Goal: Task Accomplishment & Management: Manage account settings

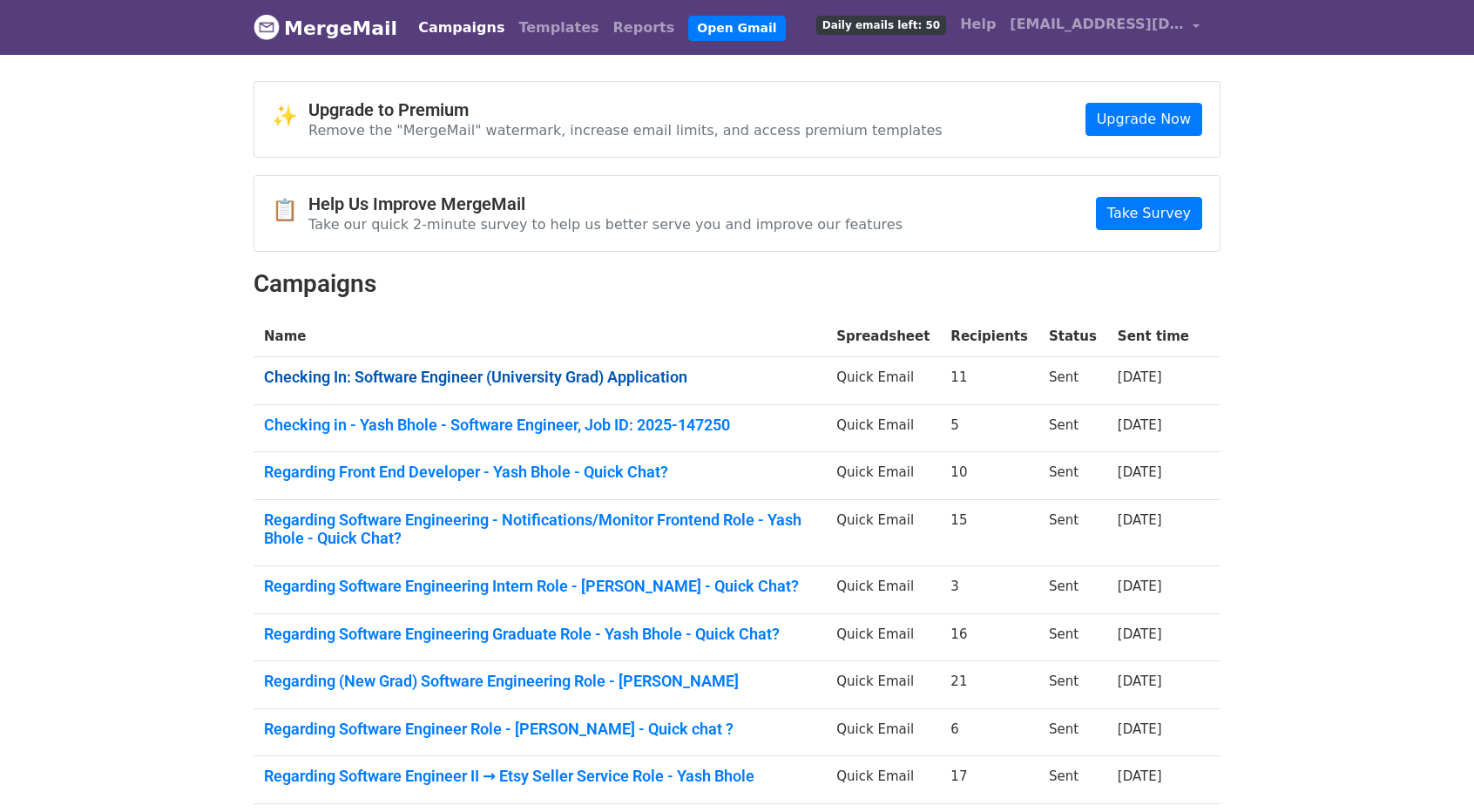
click at [446, 375] on link "Checking In: Software Engineer (University Grad) Application" at bounding box center [540, 377] width 552 height 19
click at [469, 419] on link "Checking in - Yash Bhole - Software Engineer, Job ID: 2025-147250" at bounding box center [540, 424] width 552 height 19
click at [533, 475] on link "Regarding Front End Developer - Yash Bhole - Quick Chat?" at bounding box center [540, 472] width 552 height 19
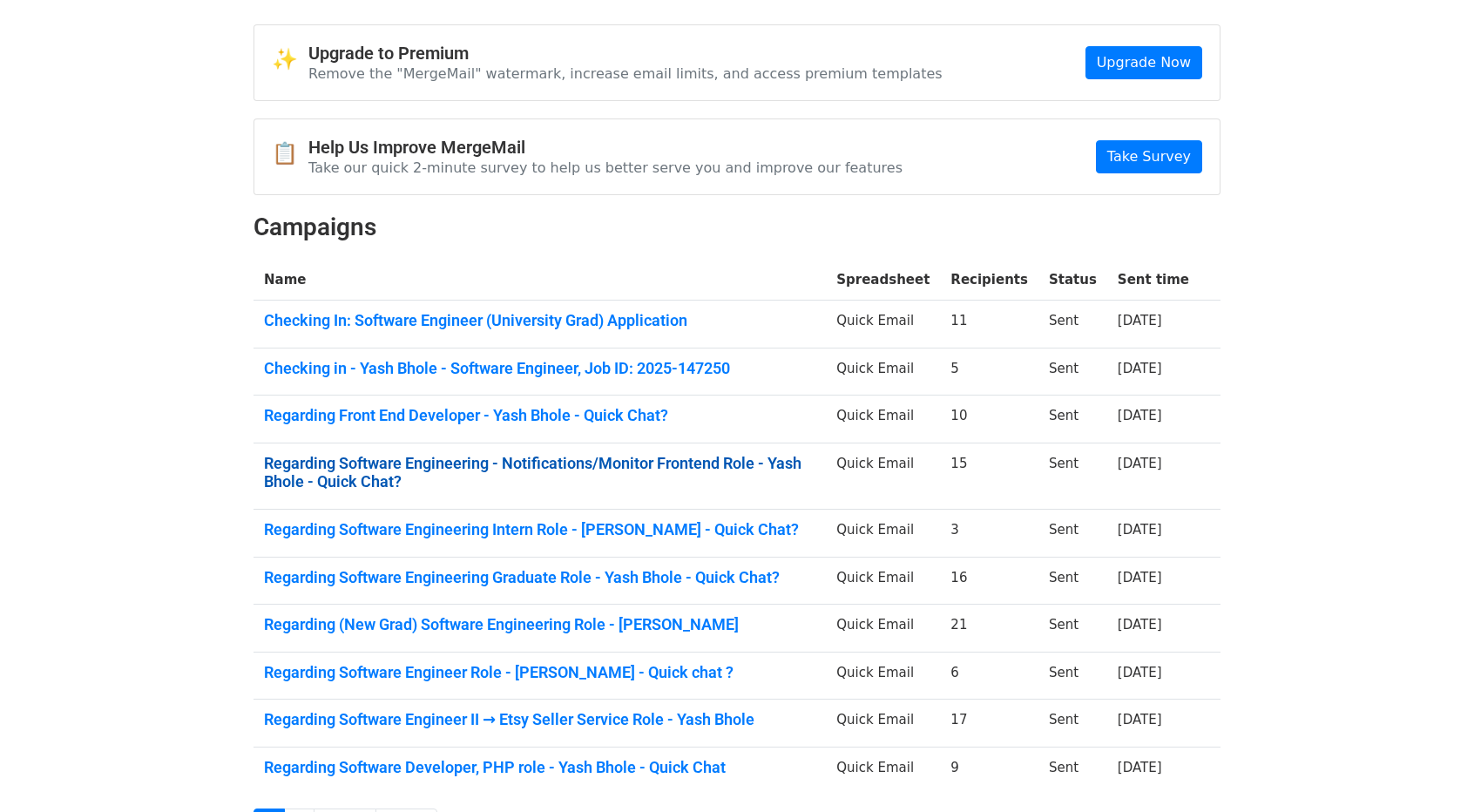
click at [414, 466] on link "Regarding Software Engineering - Notifications/Monitor Frontend Role - Yash Bho…" at bounding box center [540, 472] width 552 height 38
click at [456, 534] on link "Regarding Software Engineering Intern Role - Yash Bhole - Quick Chat?" at bounding box center [540, 529] width 552 height 19
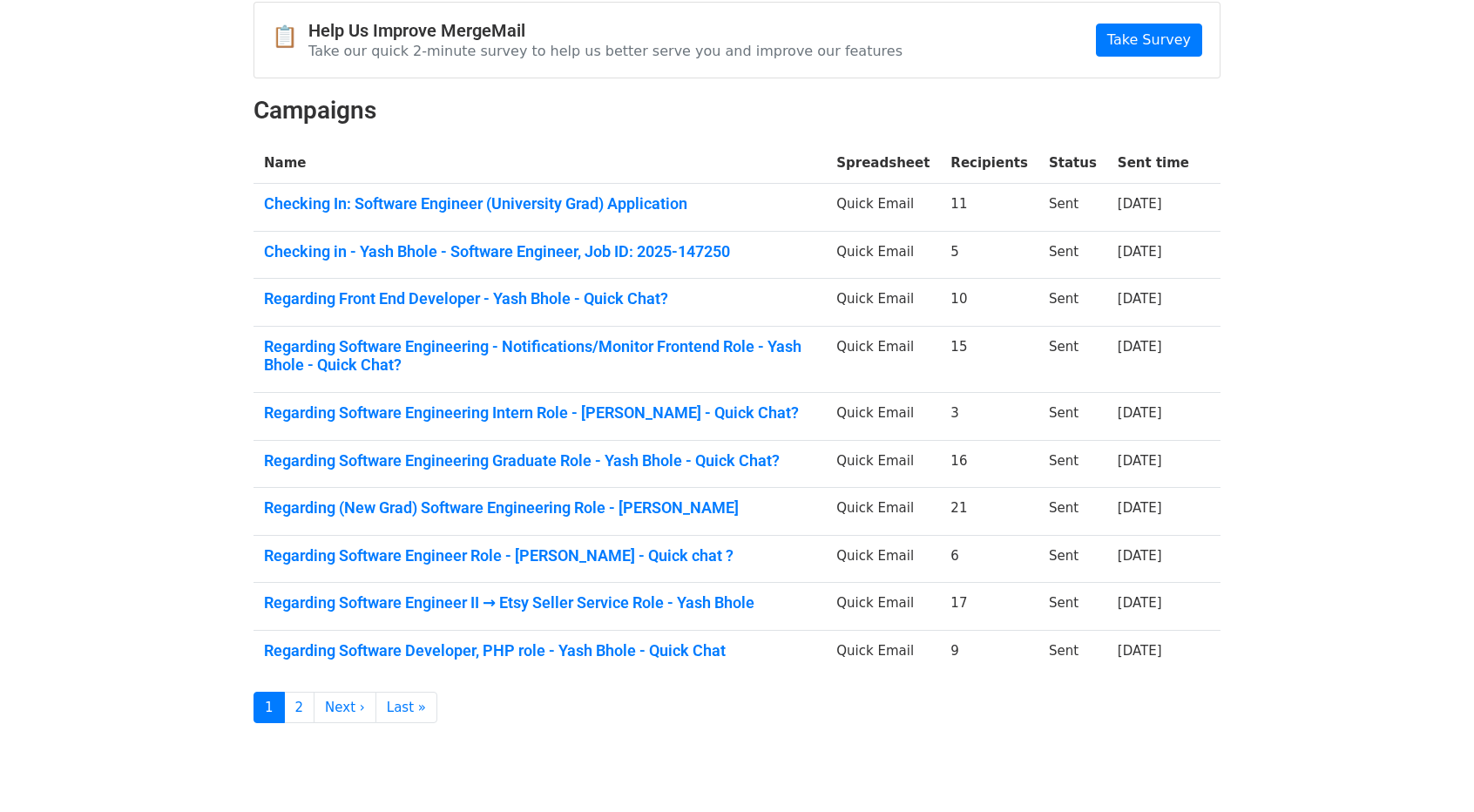
scroll to position [175, 0]
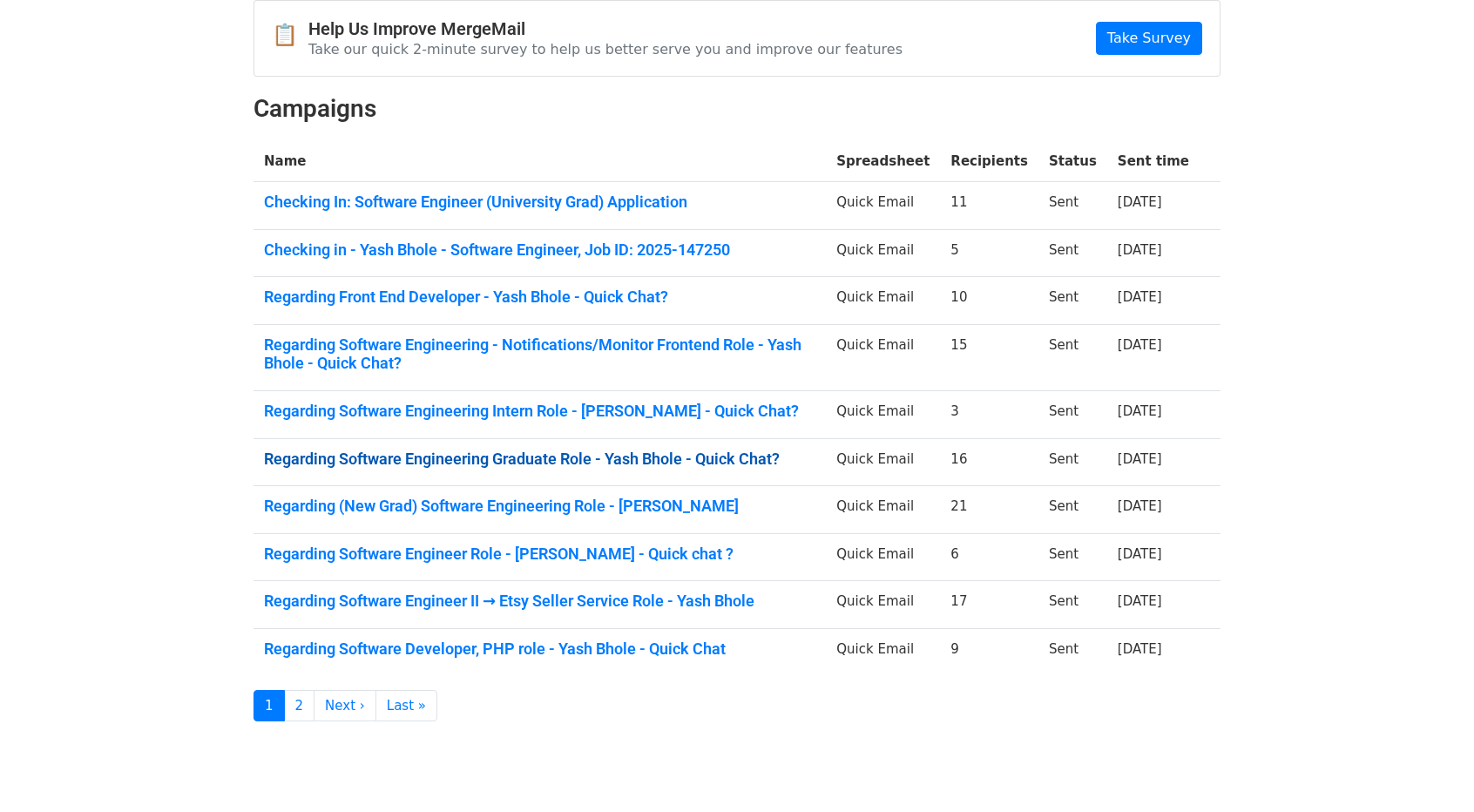
click at [476, 457] on link "Regarding Software Engineering Graduate Role - Yash Bhole - Quick Chat?" at bounding box center [540, 458] width 552 height 19
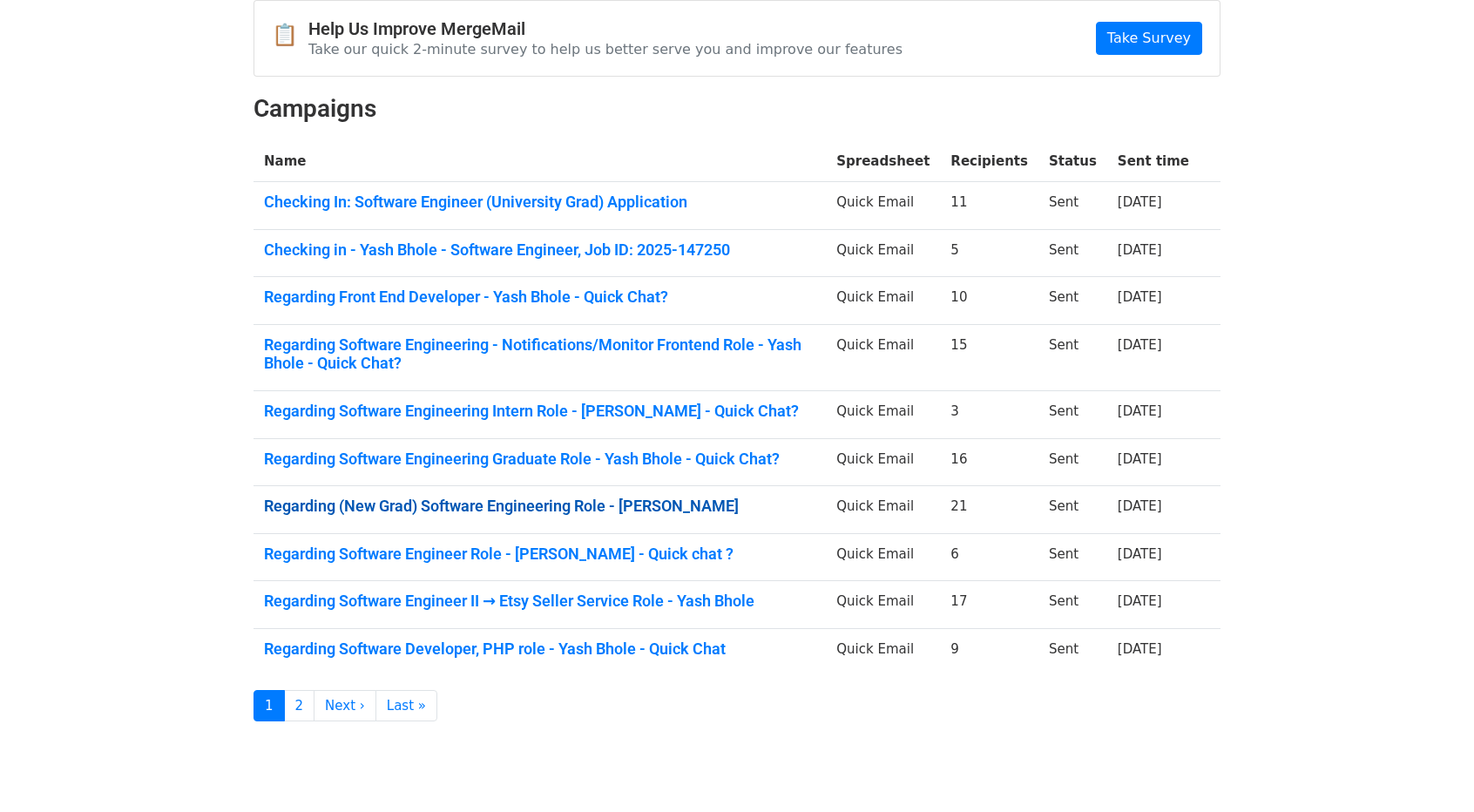
click at [388, 506] on link "Regarding (New Grad) Software Engineering Role - Yash Bhole" at bounding box center [540, 506] width 552 height 19
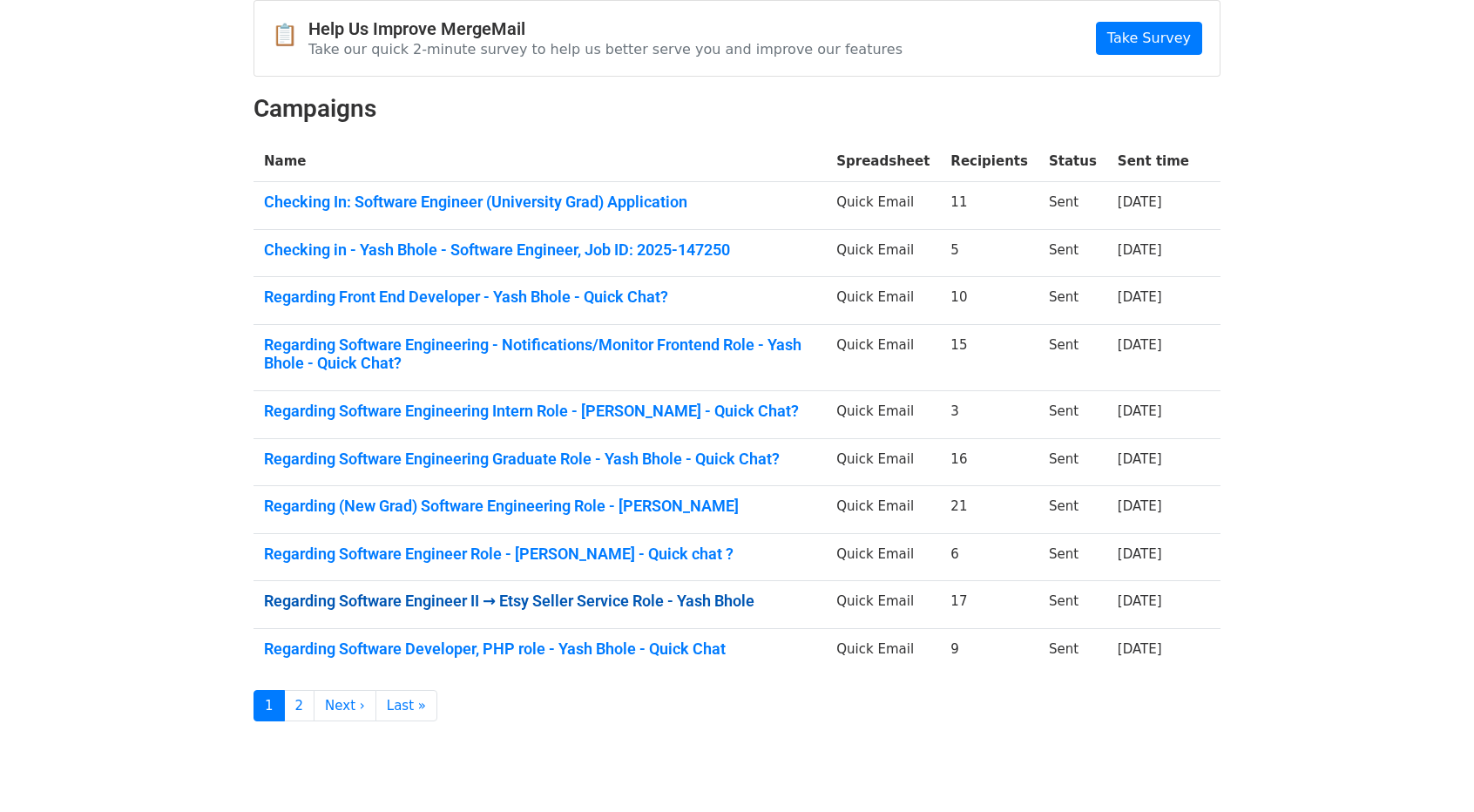
click at [465, 598] on link "Regarding Software Engineer II → Etsy Seller Service Role - Yash Bhole" at bounding box center [540, 600] width 552 height 19
click at [408, 651] on link "Regarding Software Developer, PHP role - Yash Bhole - Quick Chat" at bounding box center [540, 649] width 552 height 19
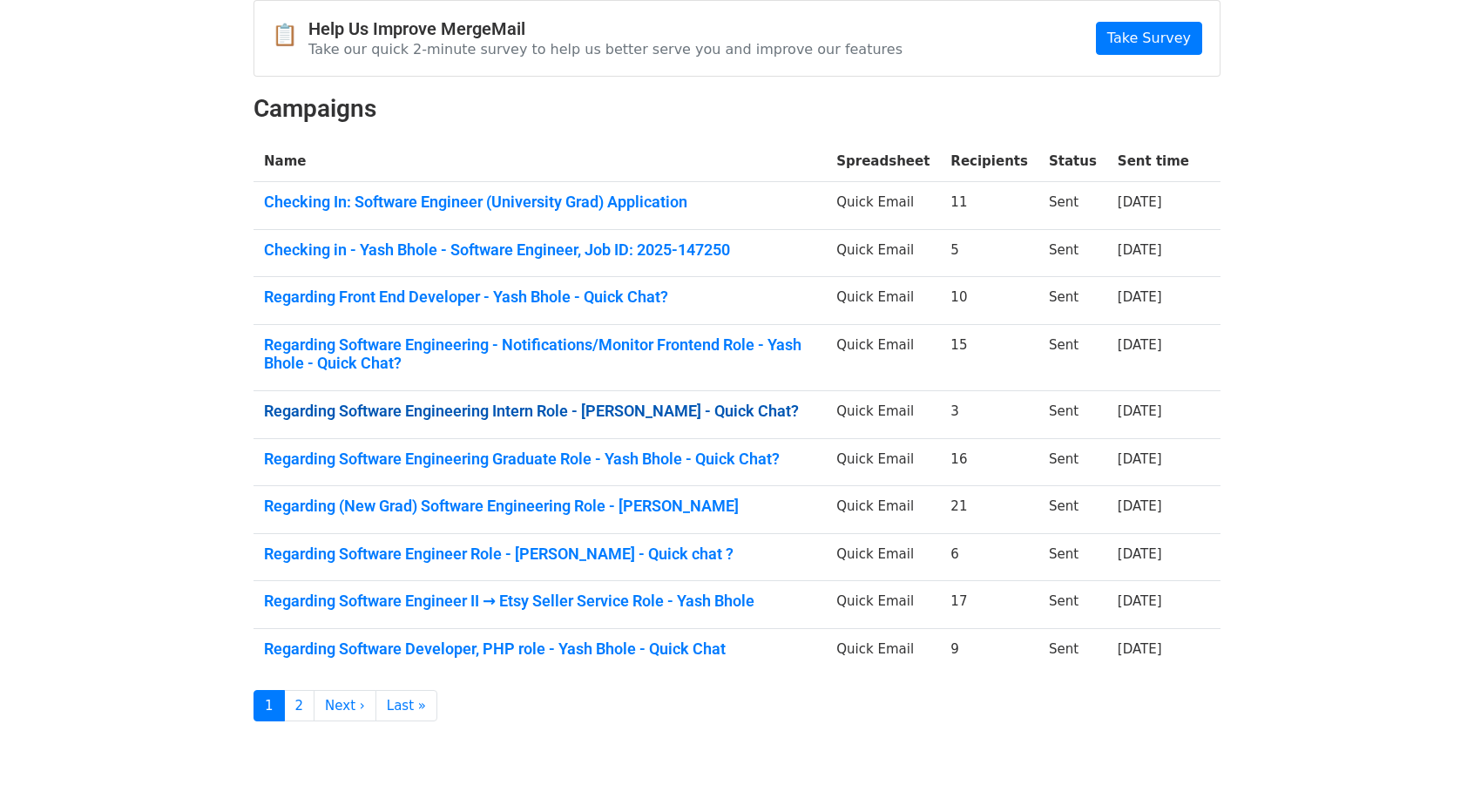
scroll to position [0, 0]
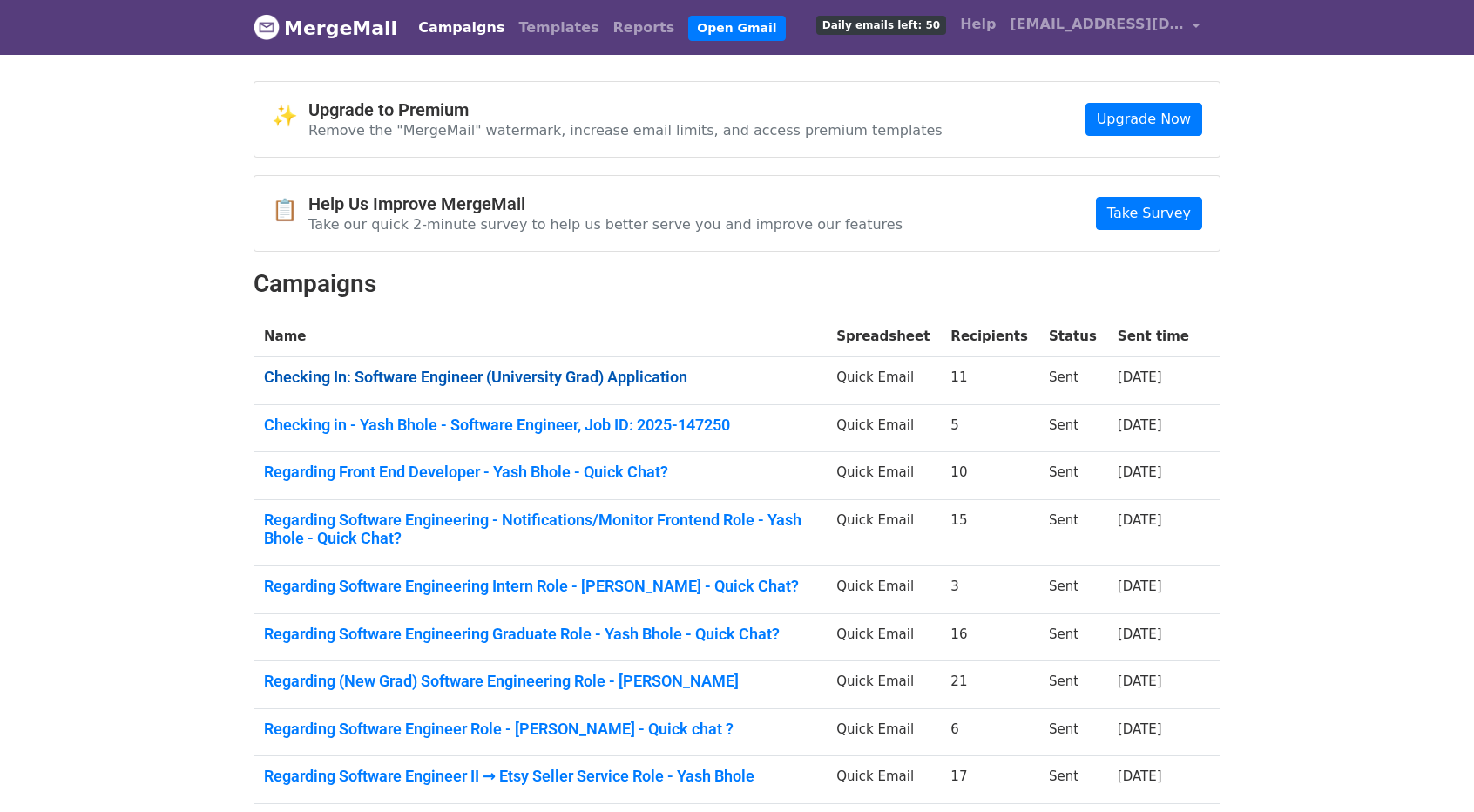
click at [467, 368] on link "Checking In: Software Engineer (University Grad) Application" at bounding box center [540, 377] width 552 height 19
click at [416, 418] on link "Checking in - Yash Bhole - Software Engineer, Job ID: 2025-147250" at bounding box center [540, 424] width 552 height 19
click at [385, 469] on link "Regarding Front End Developer - Yash Bhole - Quick Chat?" at bounding box center [540, 472] width 552 height 19
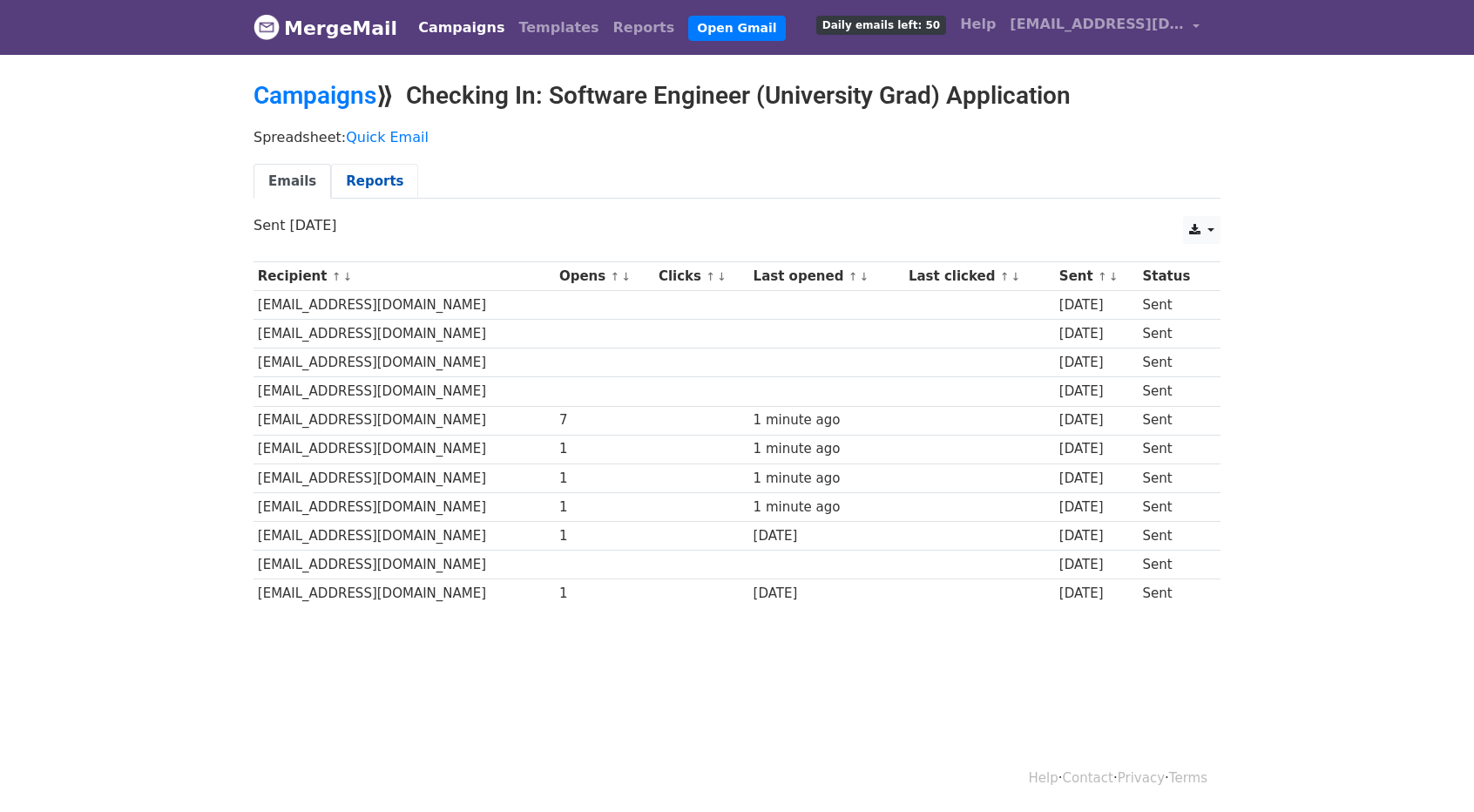
click at [362, 184] on link "Reports" at bounding box center [374, 181] width 87 height 36
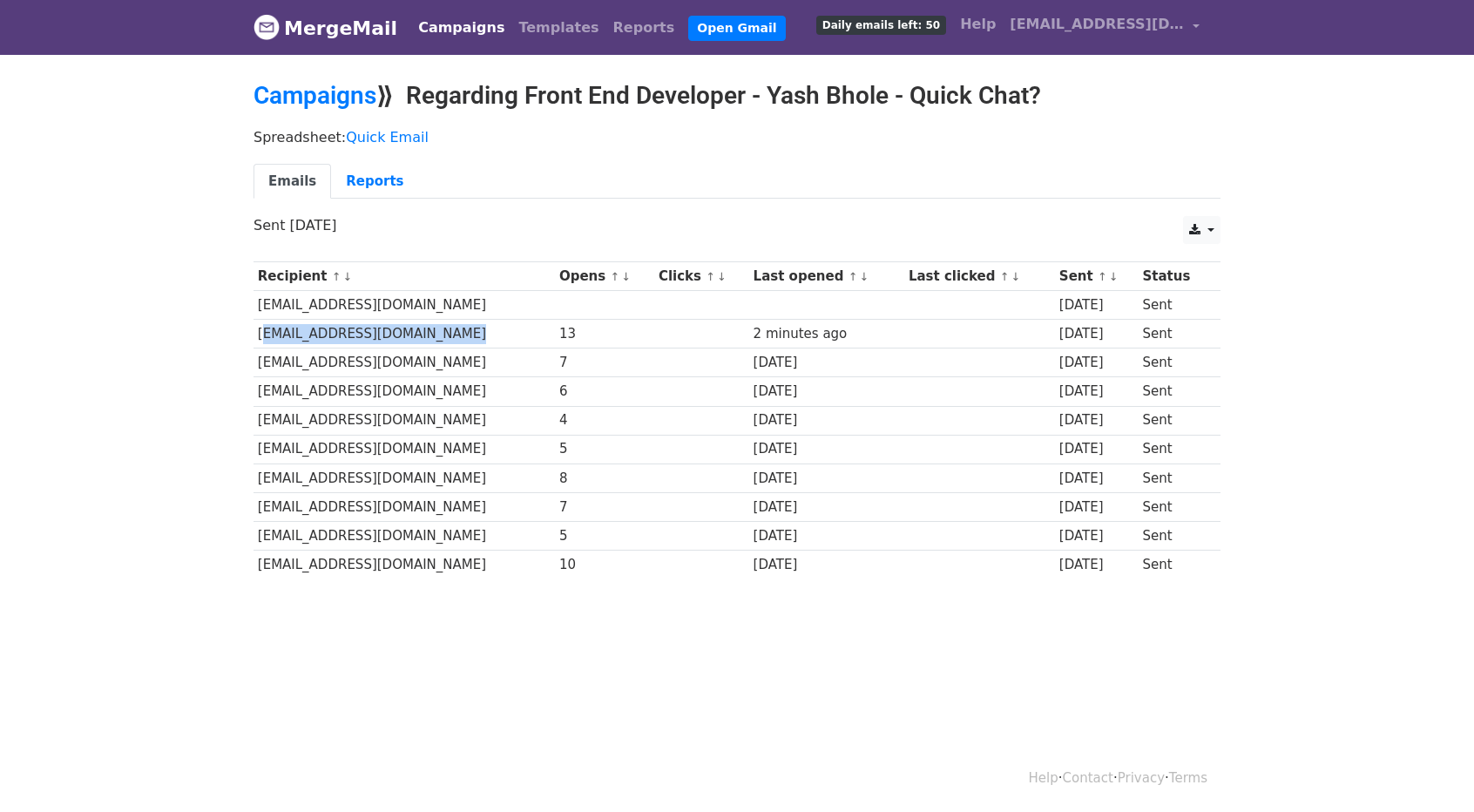
drag, startPoint x: 262, startPoint y: 330, endPoint x: 462, endPoint y: 333, distance: 200.0
click at [462, 333] on td "[EMAIL_ADDRESS][DOMAIN_NAME]" at bounding box center [404, 334] width 302 height 28
click at [355, 189] on link "Reports" at bounding box center [374, 181] width 87 height 36
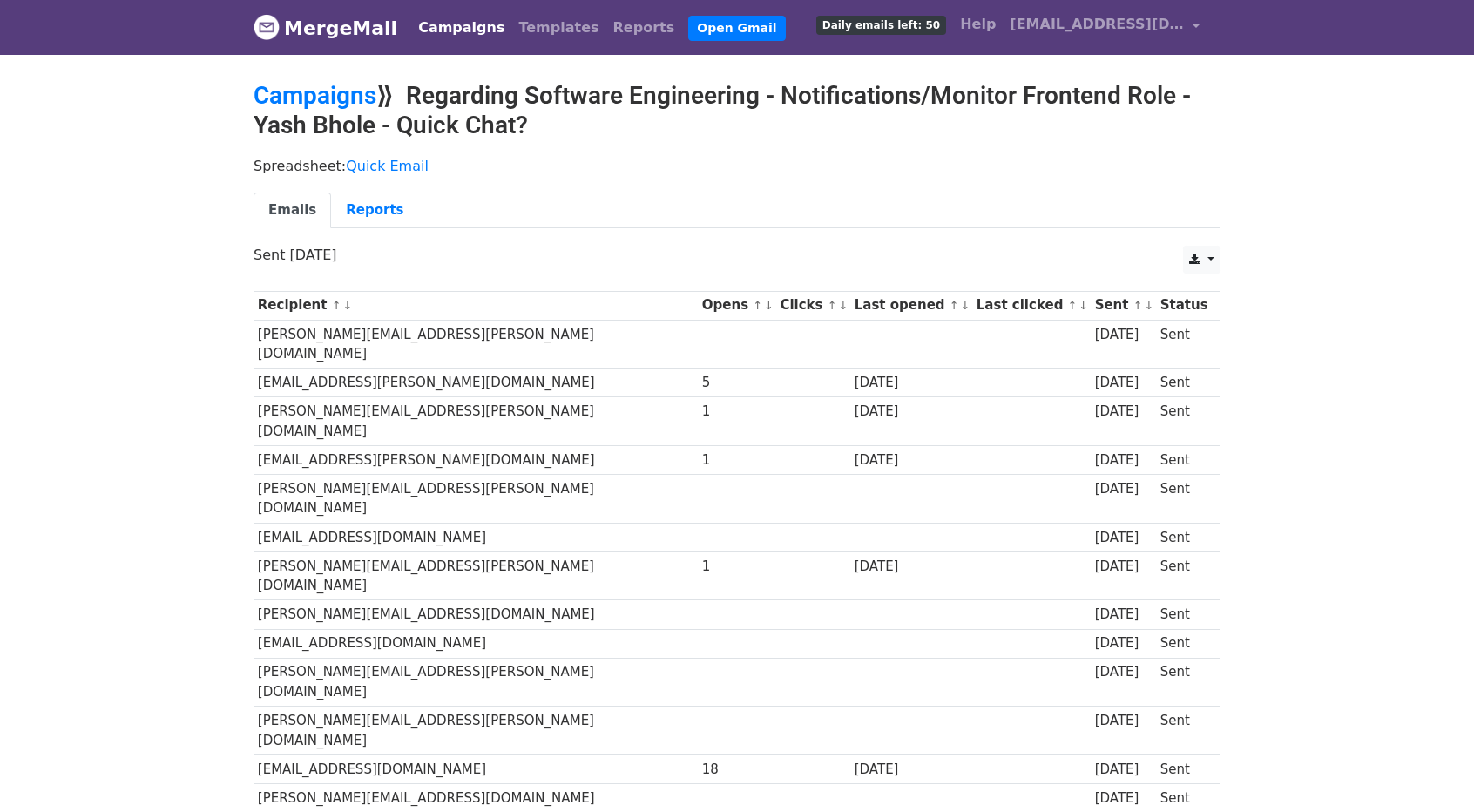
scroll to position [87, 0]
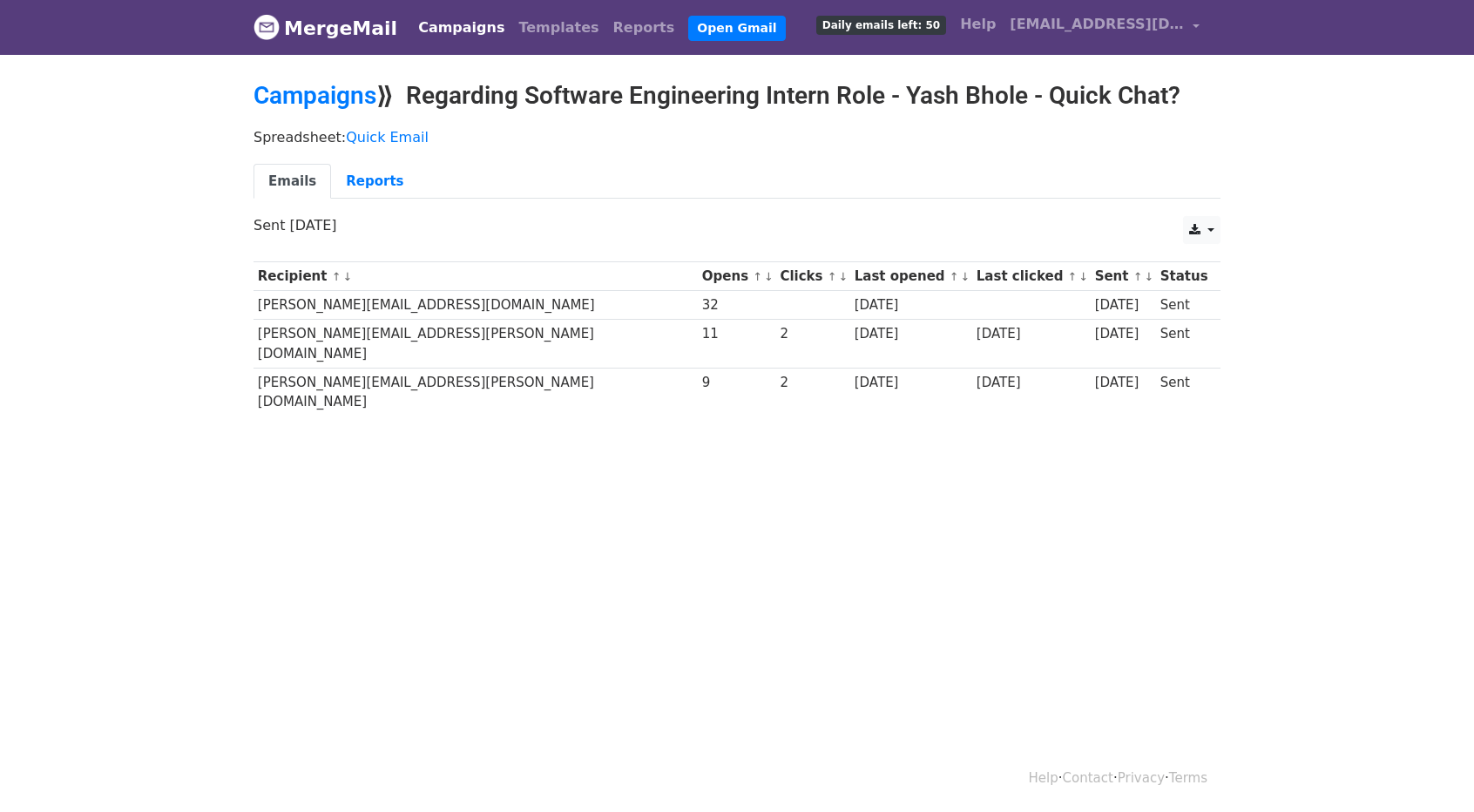
click at [448, 521] on html "MergeMail Campaigns Templates Reports Open Gmail Daily emails left: 50 Help [EM…" at bounding box center [737, 406] width 1474 height 812
click at [351, 179] on link "Reports" at bounding box center [374, 181] width 87 height 36
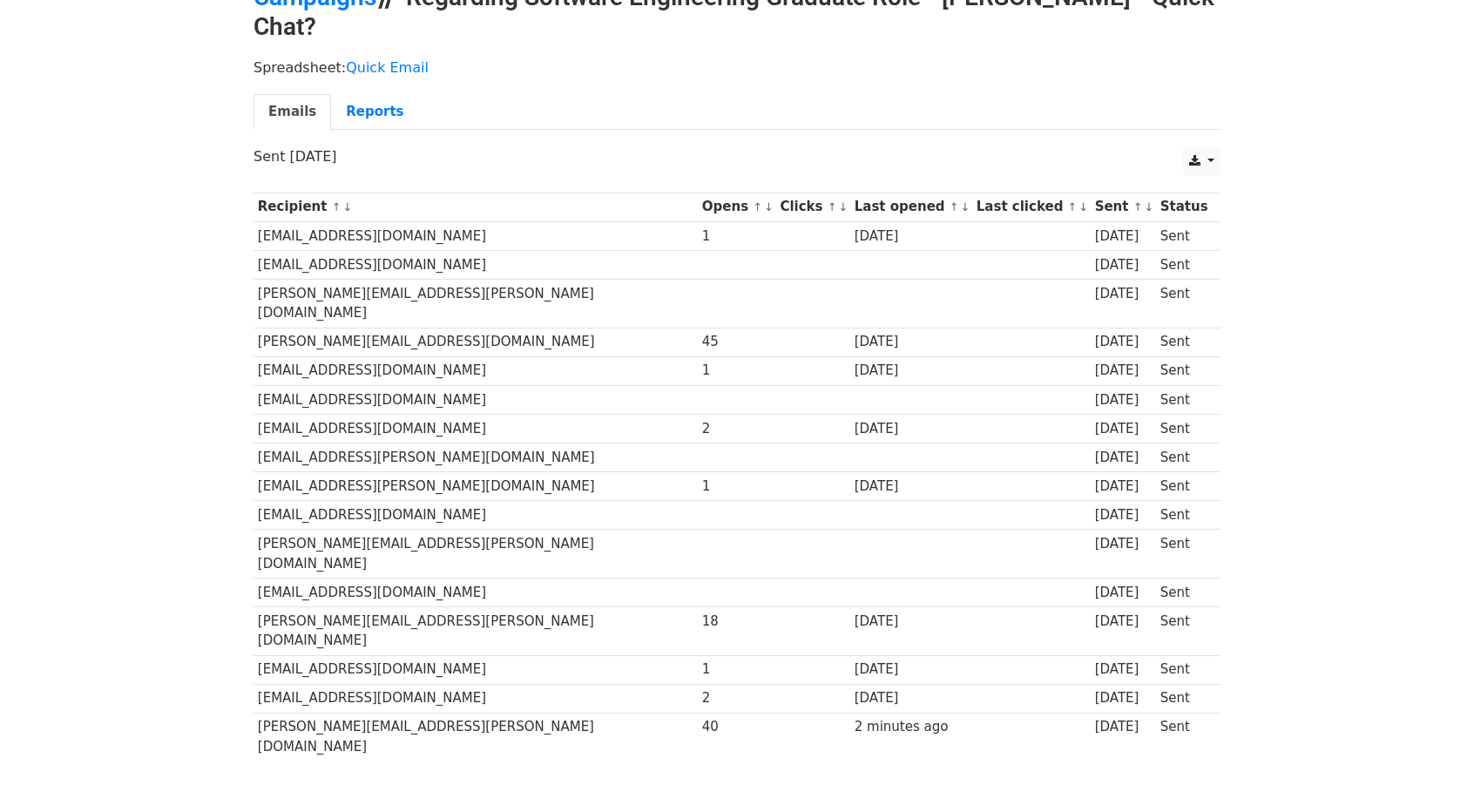
scroll to position [99, 0]
drag, startPoint x: 304, startPoint y: 666, endPoint x: 430, endPoint y: 651, distance: 126.9
click at [430, 711] on td "[PERSON_NAME][EMAIL_ADDRESS][PERSON_NAME][DOMAIN_NAME]" at bounding box center [476, 735] width 445 height 48
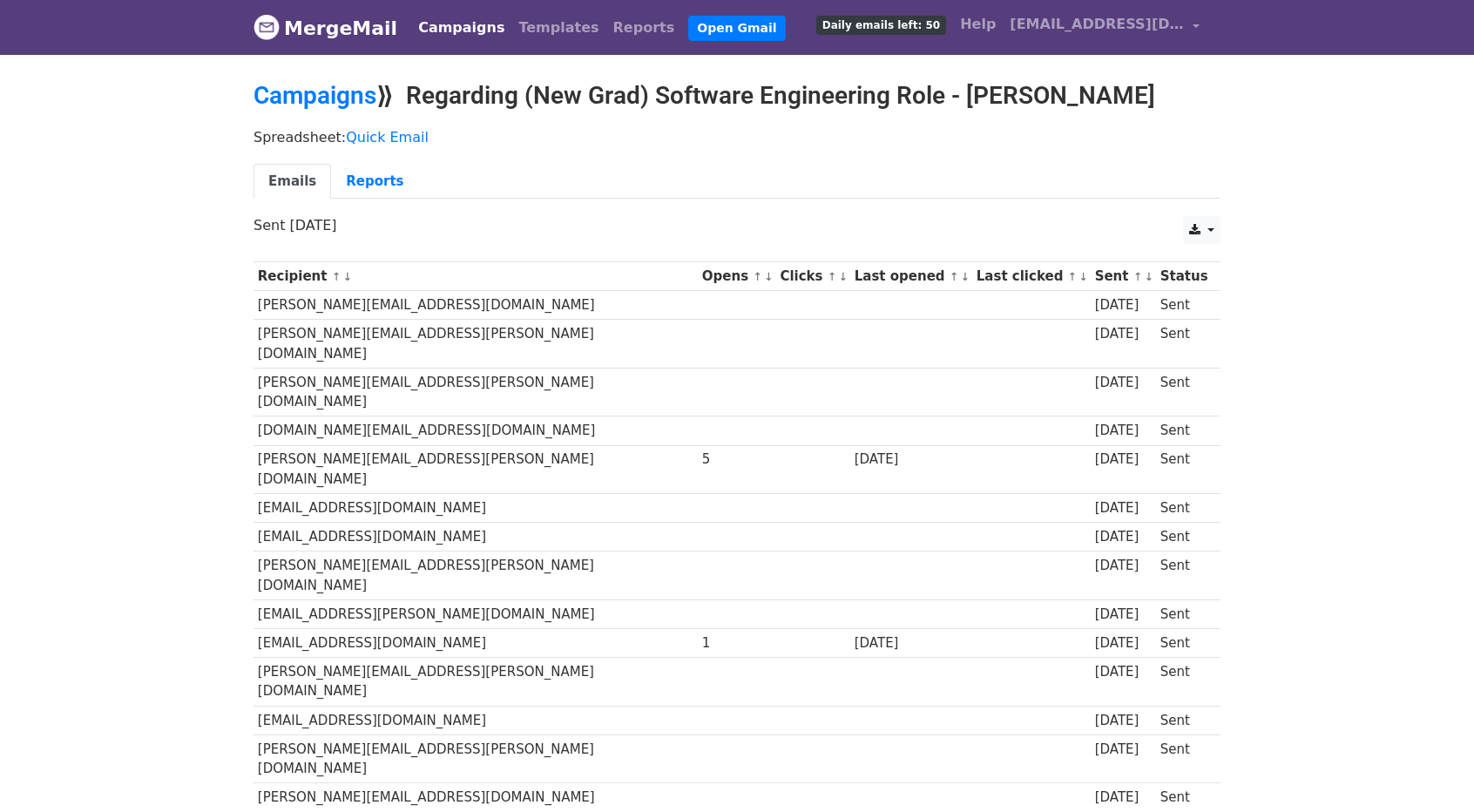
scroll to position [230, 0]
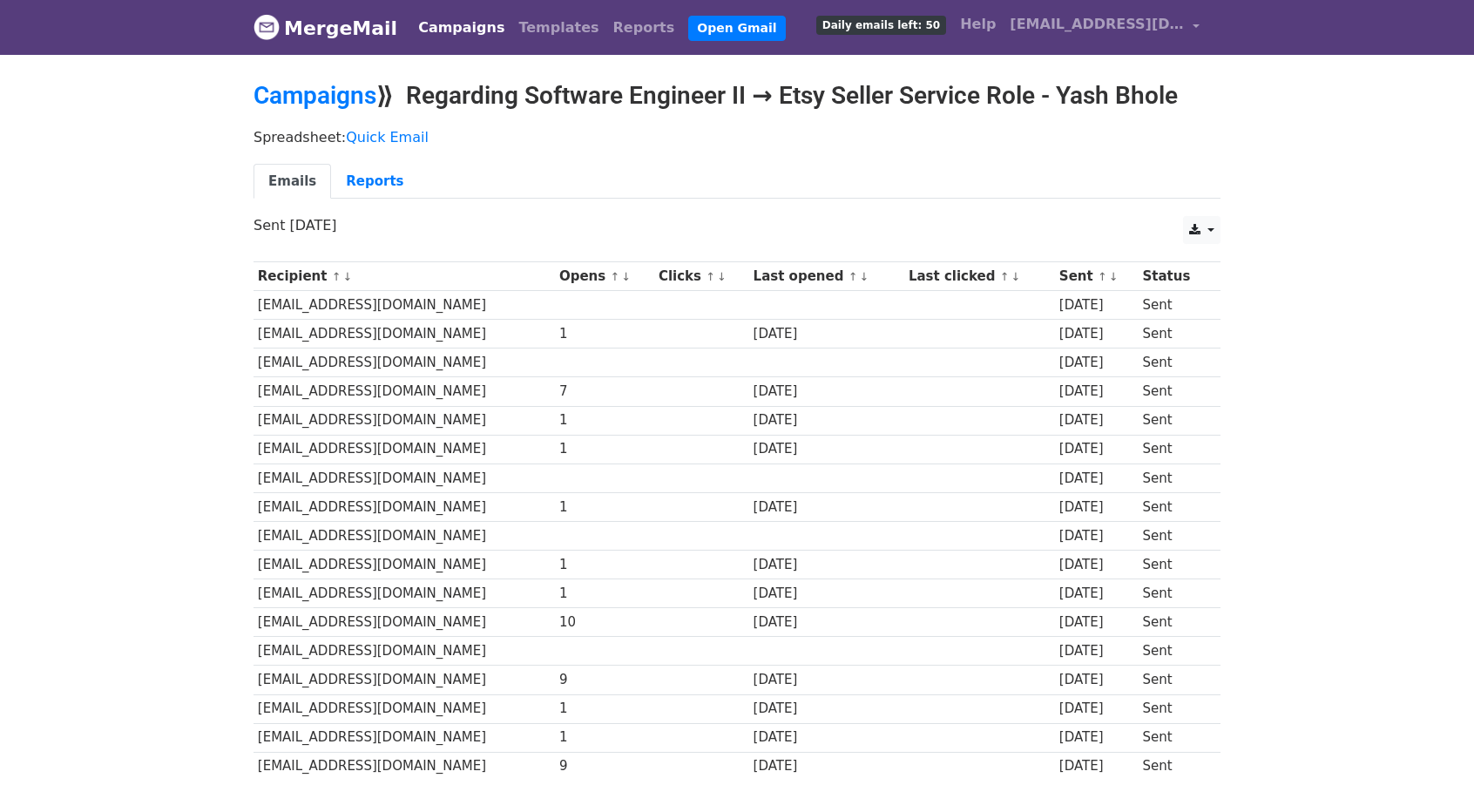
scroll to position [115, 0]
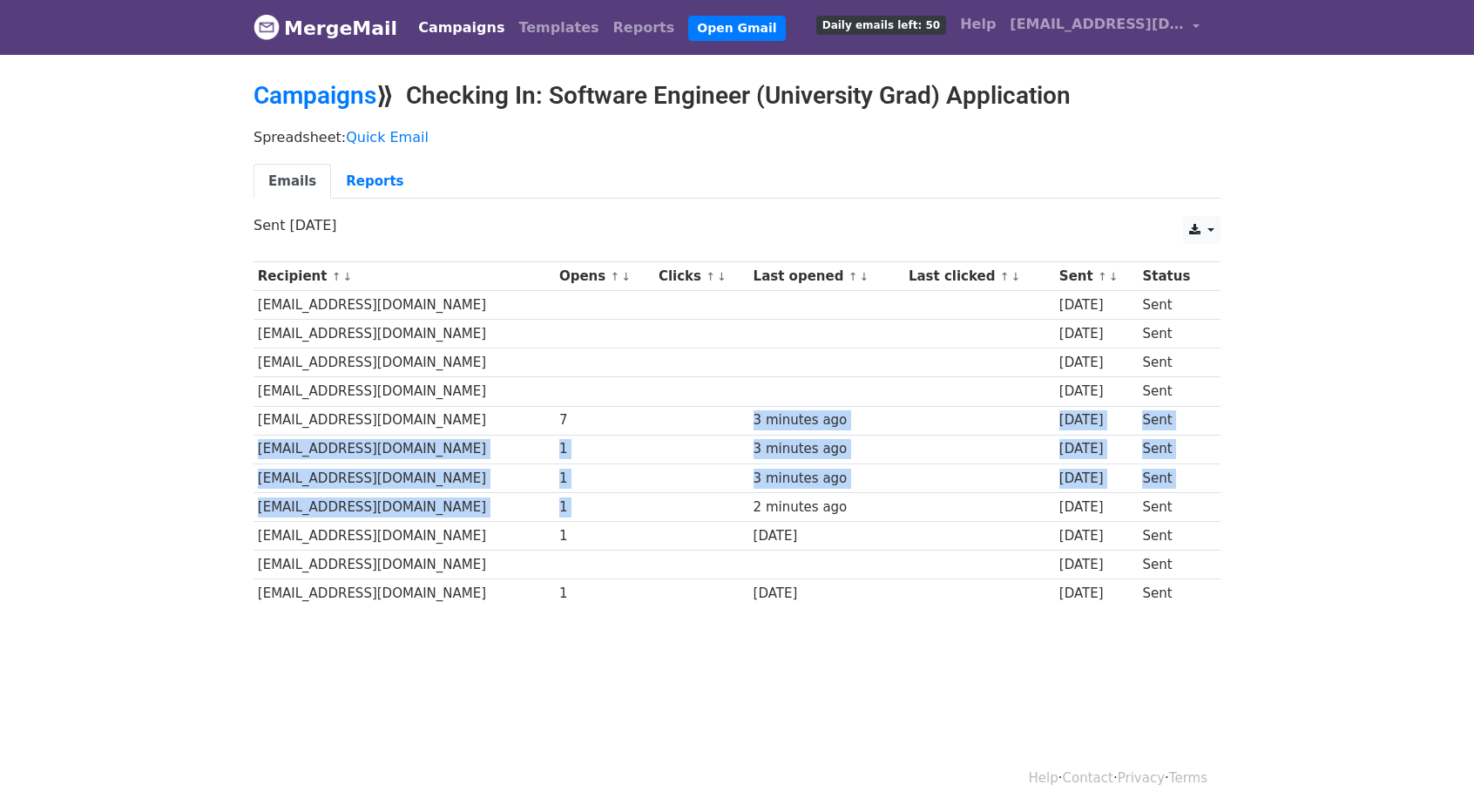
drag, startPoint x: 676, startPoint y: 424, endPoint x: 676, endPoint y: 487, distance: 63.0
click at [676, 487] on tbody "Recipient ↑ ↓ Opens ↑ ↓ Clicks ↑ ↓ Last opened ↑ ↓ Last clicked ↑ ↓ Sent ↑ ↓ St…" at bounding box center [737, 434] width 967 height 346
click at [676, 492] on td at bounding box center [702, 506] width 95 height 28
